Goal: Task Accomplishment & Management: Manage account settings

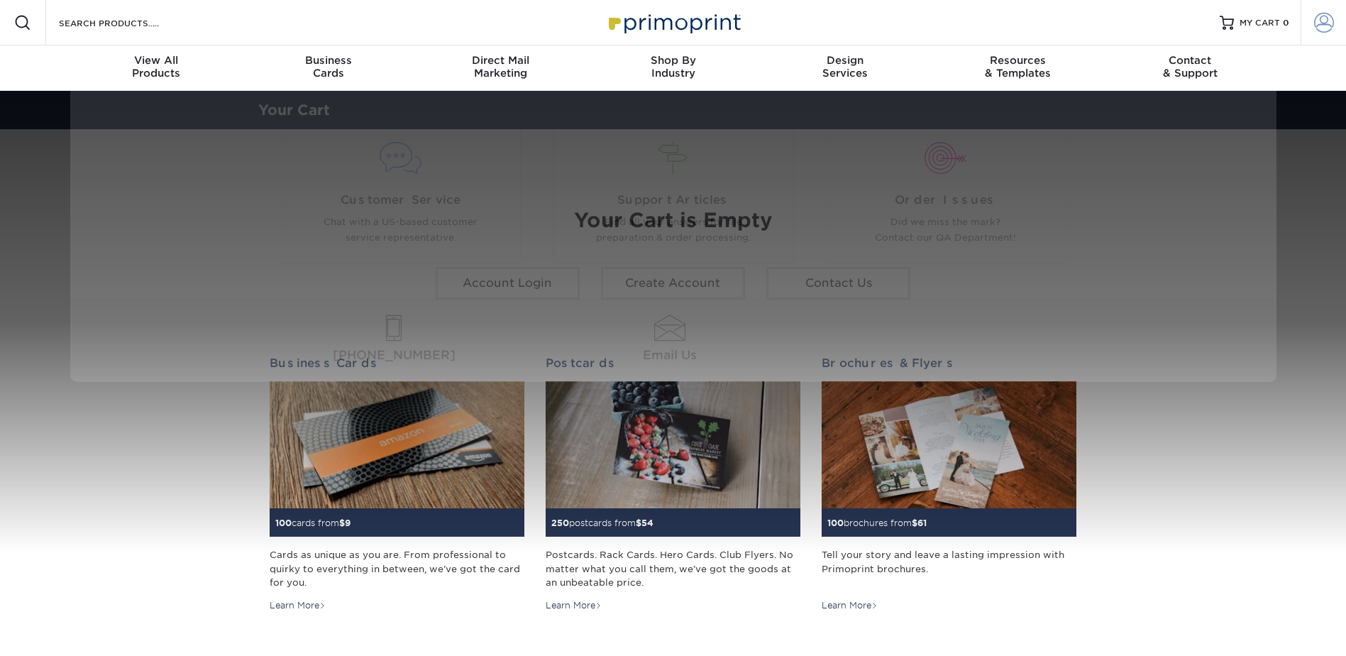
type input "[EMAIL_ADDRESS][DOMAIN_NAME]"
click at [1327, 28] on span at bounding box center [1324, 23] width 20 height 20
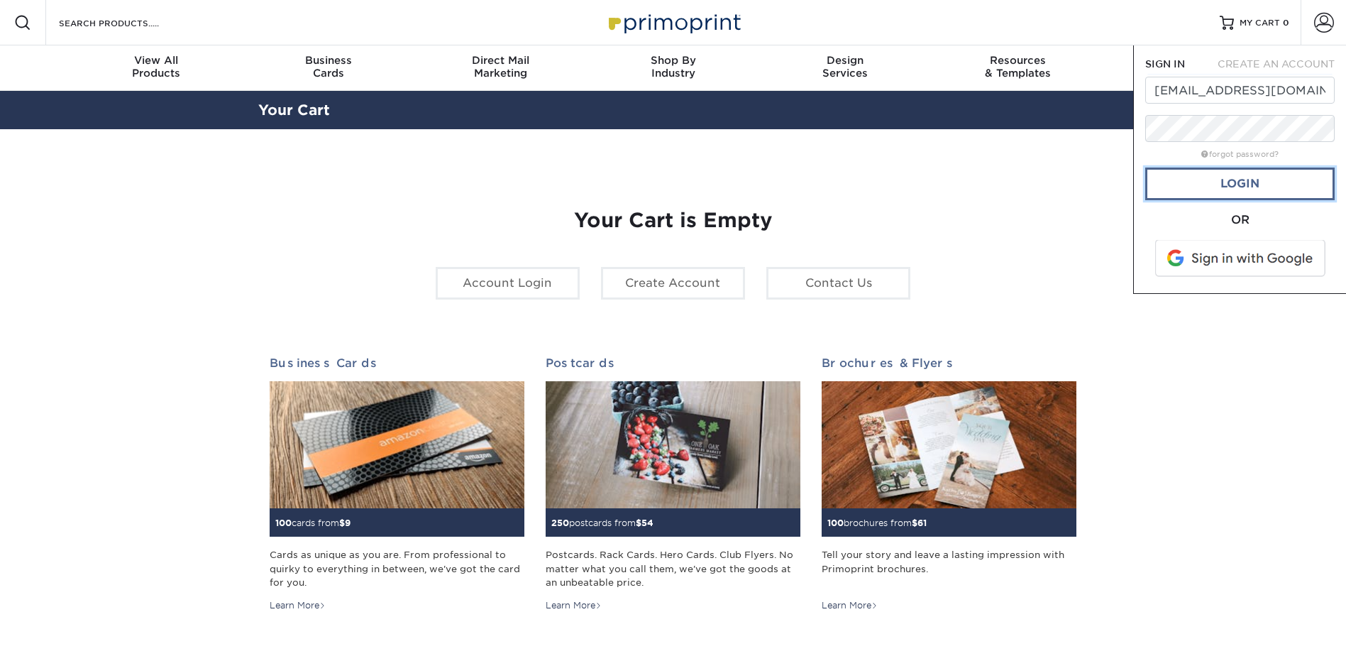
click at [1280, 175] on link "Login" at bounding box center [1240, 183] width 189 height 33
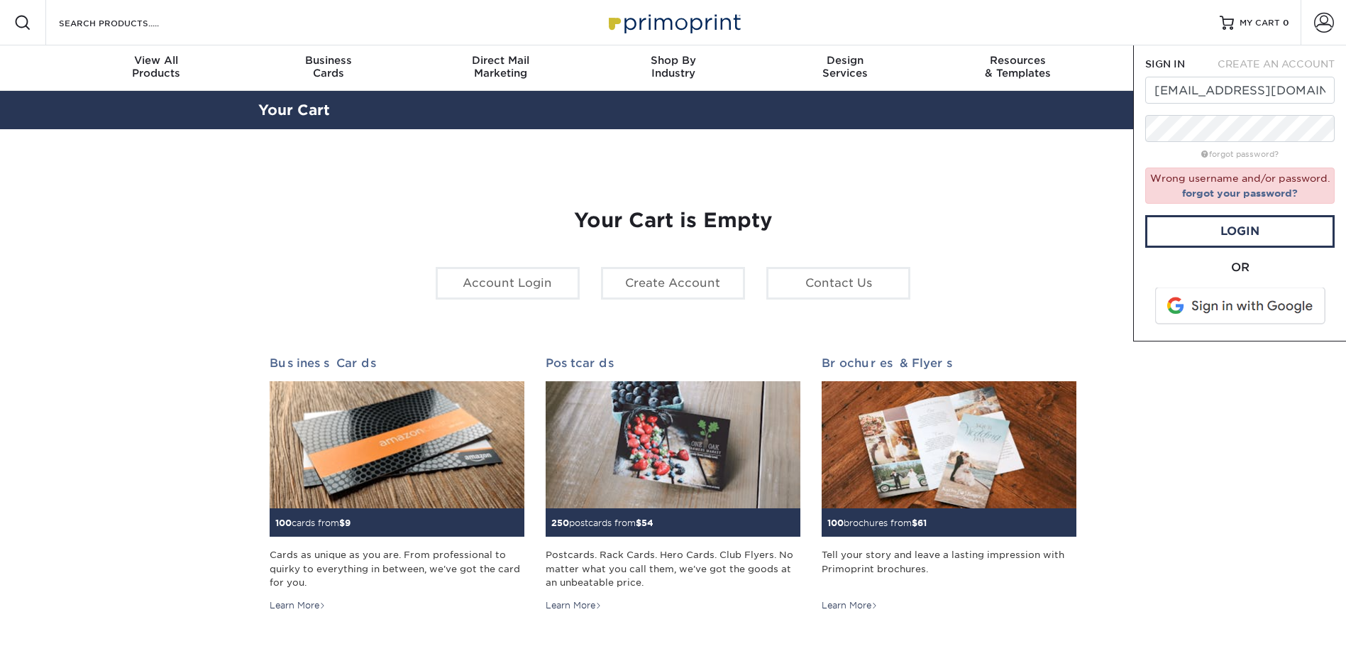
click at [1234, 304] on span at bounding box center [1241, 305] width 181 height 37
click at [512, 285] on link "Account Login" at bounding box center [508, 283] width 144 height 33
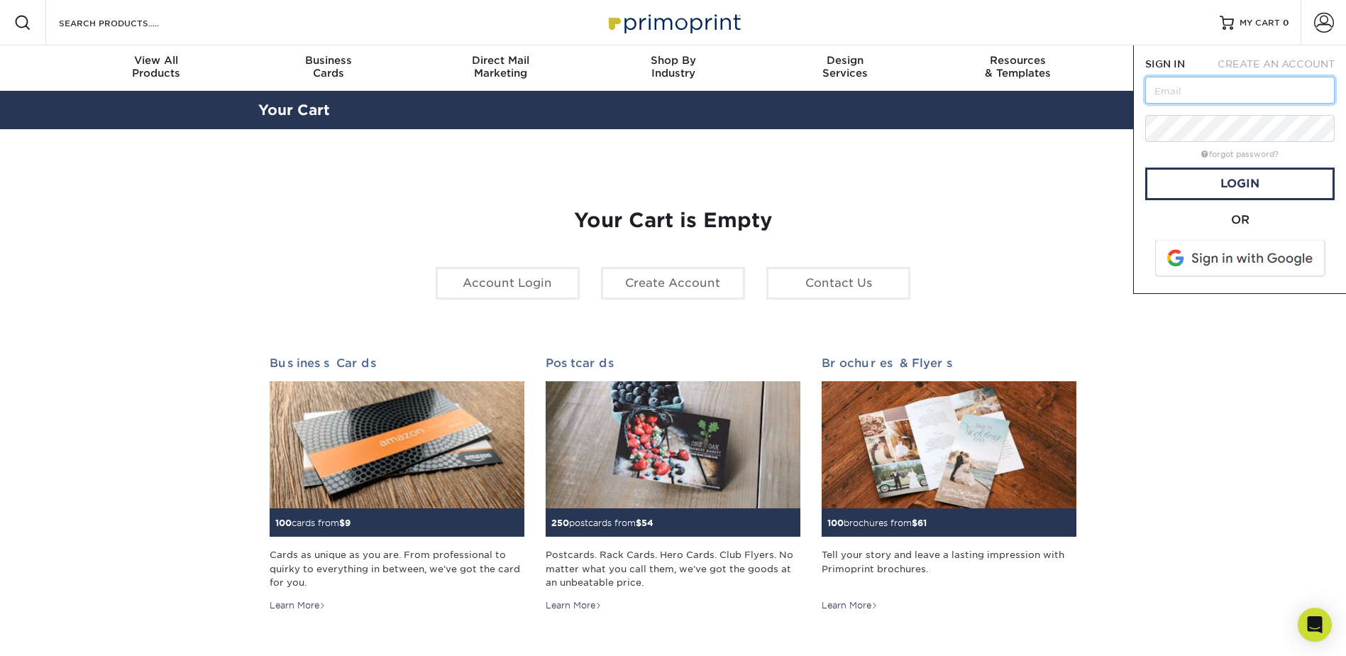
type input "[EMAIL_ADDRESS][DOMAIN_NAME]"
click at [1180, 260] on span at bounding box center [1241, 258] width 181 height 37
click at [1177, 176] on link "Login" at bounding box center [1240, 183] width 189 height 33
type input "[EMAIL_ADDRESS][DOMAIN_NAME]"
click at [1180, 267] on span at bounding box center [1241, 258] width 181 height 37
